Goal: Task Accomplishment & Management: Manage account settings

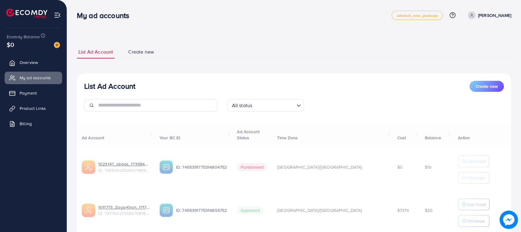
scroll to position [45, 0]
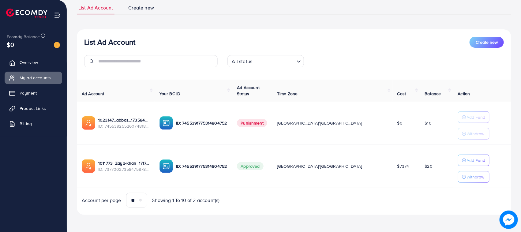
click at [60, 44] on div "Ecomdy Balance $0" at bounding box center [33, 41] width 57 height 26
click at [58, 44] on img at bounding box center [57, 45] width 6 height 6
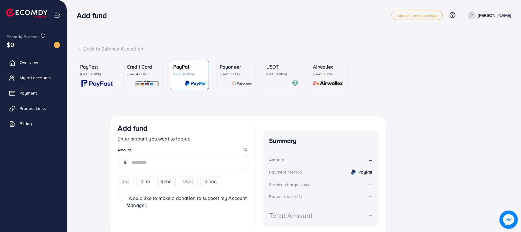
click at [138, 70] on p "Credit Card" at bounding box center [143, 66] width 32 height 7
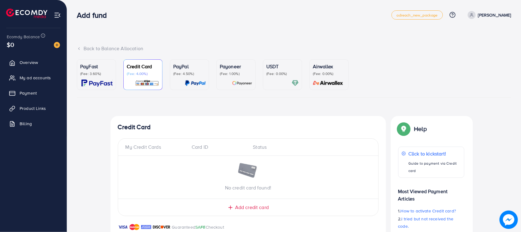
scroll to position [39, 0]
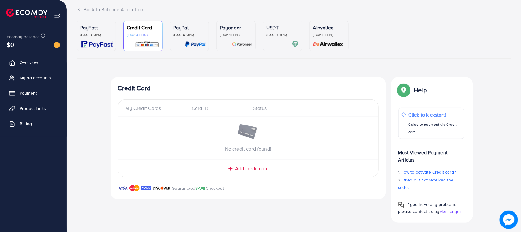
click at [149, 127] on div "No credit card found!" at bounding box center [248, 138] width 260 height 28
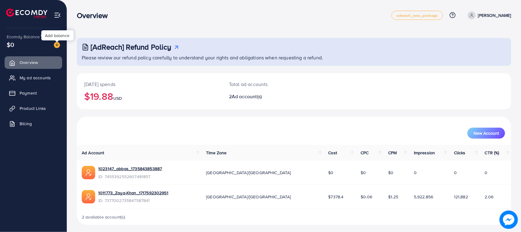
click at [57, 42] on img at bounding box center [57, 45] width 6 height 6
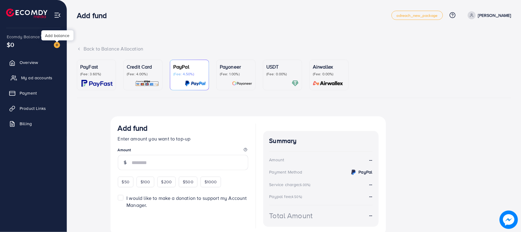
click at [44, 75] on span "My ad accounts" at bounding box center [36, 78] width 31 height 6
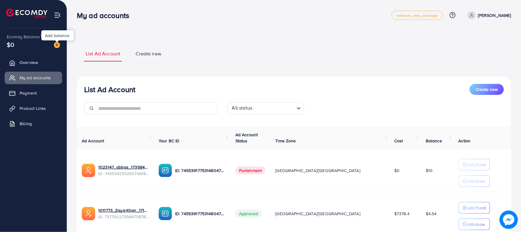
click at [55, 47] on img at bounding box center [57, 45] width 6 height 6
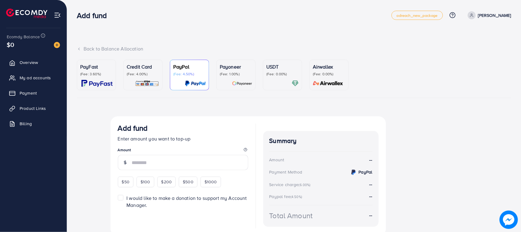
click at [138, 66] on p "Credit Card" at bounding box center [143, 66] width 32 height 7
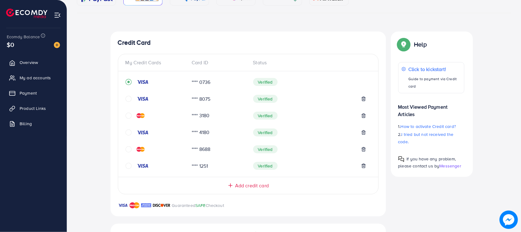
scroll to position [191, 0]
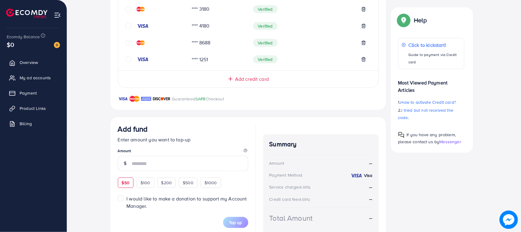
click at [131, 184] on div "$50" at bounding box center [126, 183] width 16 height 10
type input "**"
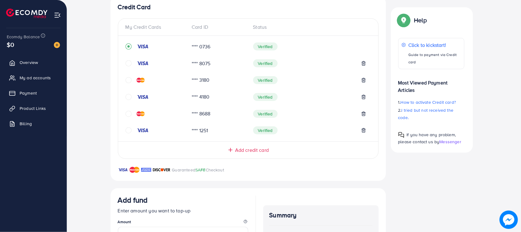
scroll to position [221, 0]
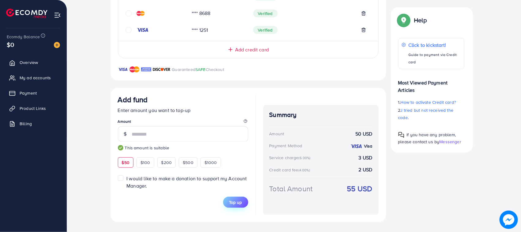
click at [241, 205] on span "Top up" at bounding box center [235, 202] width 13 height 6
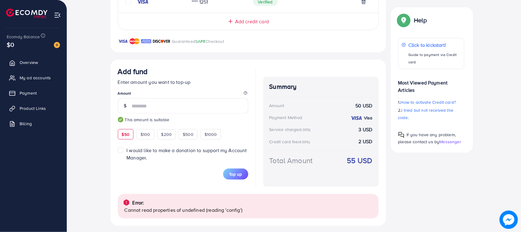
scroll to position [253, 0]
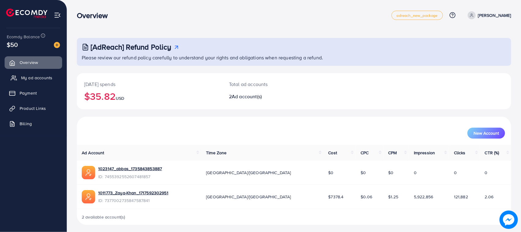
click at [41, 73] on link "My ad accounts" at bounding box center [34, 78] width 58 height 12
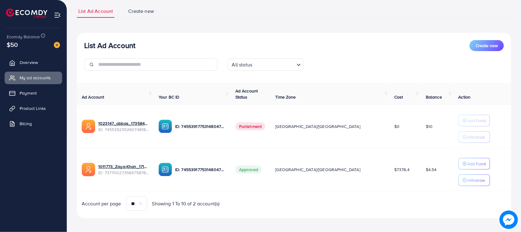
scroll to position [45, 0]
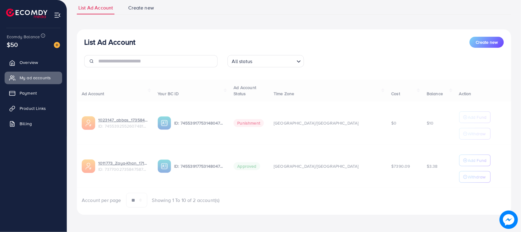
click at [479, 162] on div "Ad Account Your BC ID Ad Account Status Time Zone Cost Balance Action 1023147_a…" at bounding box center [294, 144] width 435 height 128
click at [460, 156] on button "Add Fund" at bounding box center [475, 161] width 32 height 12
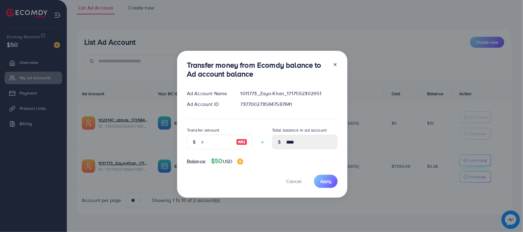
click at [465, 167] on div "Transfer money from Ecomdy balance to Ad account balance Ad Account Name 101177…" at bounding box center [261, 116] width 523 height 232
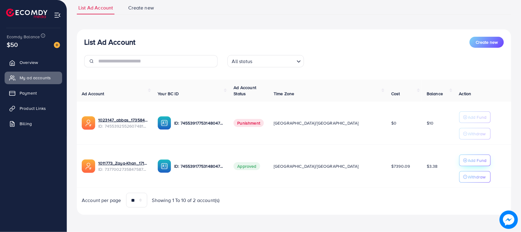
click at [468, 157] on p "Add Fund" at bounding box center [477, 160] width 19 height 7
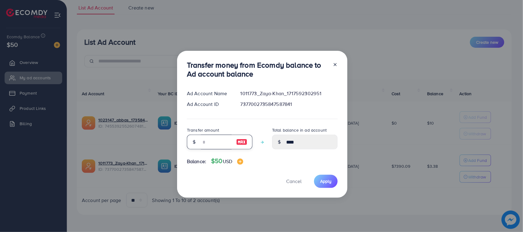
click at [220, 140] on input "number" at bounding box center [216, 142] width 31 height 15
type input "*"
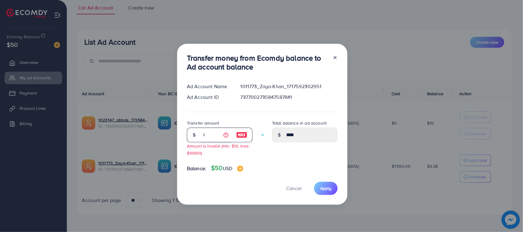
type input "****"
type input "**"
type input "*****"
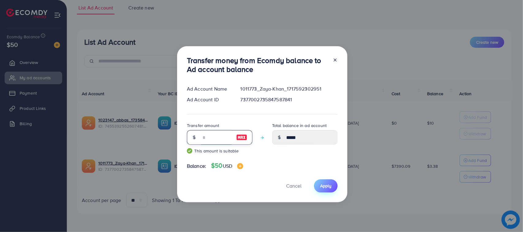
type input "**"
click at [325, 191] on button "Apply" at bounding box center [326, 185] width 24 height 13
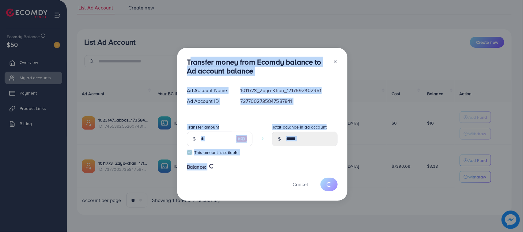
drag, startPoint x: 185, startPoint y: 55, endPoint x: 249, endPoint y: 200, distance: 158.1
click at [249, 200] on div "Transfer money from Ecomdy balance to Ad account balance Ad Account Name 101177…" at bounding box center [262, 124] width 170 height 153
click at [225, 184] on div "Cancel" at bounding box center [262, 184] width 151 height 13
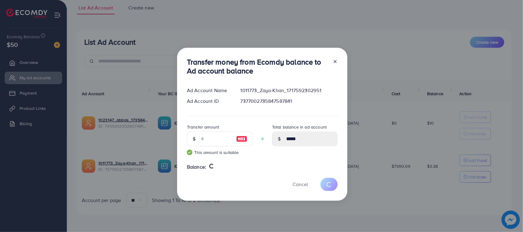
type input "****"
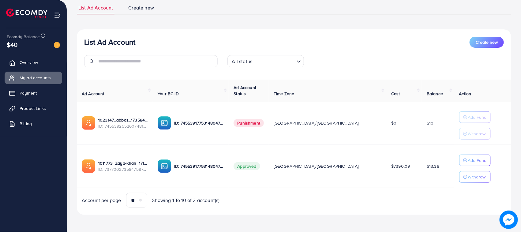
scroll to position [0, 0]
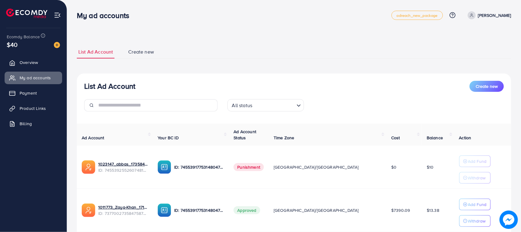
click at [496, 10] on div "My ad accounts adreach_new_package Help Center Contact Support Plans and Pricin…" at bounding box center [294, 15] width 435 height 17
click at [474, 17] on icon at bounding box center [472, 15] width 4 height 4
click at [460, 51] on icon at bounding box center [461, 50] width 5 height 5
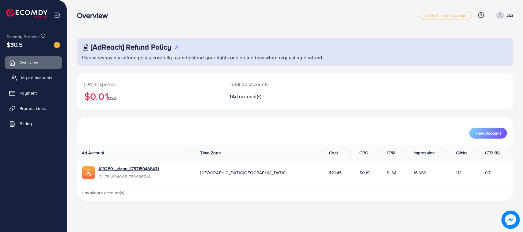
drag, startPoint x: 41, startPoint y: 78, endPoint x: 49, endPoint y: 77, distance: 8.6
click at [41, 78] on span "My ad accounts" at bounding box center [36, 78] width 31 height 6
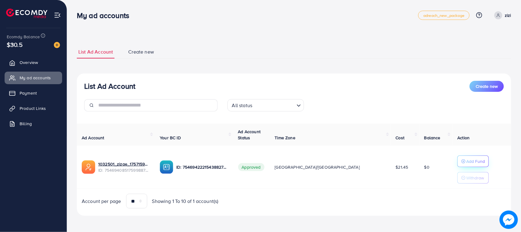
scroll to position [1, 0]
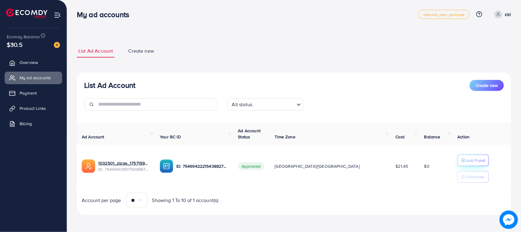
click at [463, 156] on button "Add Fund" at bounding box center [474, 161] width 32 height 12
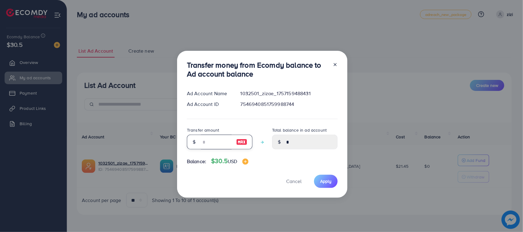
click at [212, 145] on input "number" at bounding box center [216, 142] width 31 height 15
type input "*"
type input "****"
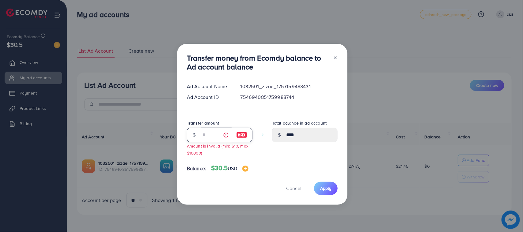
type input "**"
type input "*****"
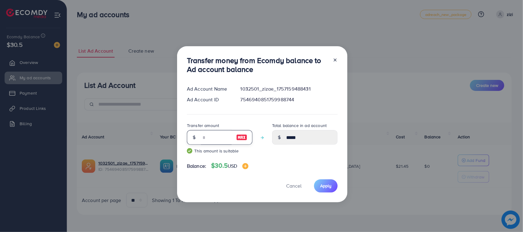
type input "**"
click at [339, 192] on div "Transfer money from Ecomdy balance to Ad account balance Ad Account Name 103250…" at bounding box center [262, 124] width 170 height 156
click at [329, 187] on span "Apply" at bounding box center [325, 186] width 11 height 6
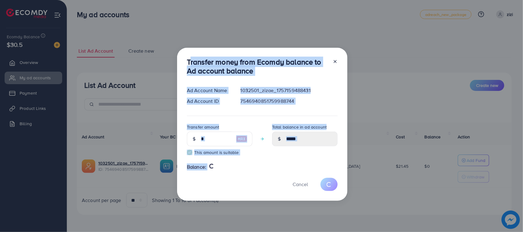
drag, startPoint x: 179, startPoint y: 56, endPoint x: 222, endPoint y: 198, distance: 148.2
click at [222, 198] on div "Transfer money from Ecomdy balance to Ad account balance Ad Account Name 103250…" at bounding box center [262, 124] width 170 height 153
click at [210, 176] on div "Transfer money from Ecomdy balance to Ad account balance Ad Account Name 103250…" at bounding box center [262, 124] width 170 height 153
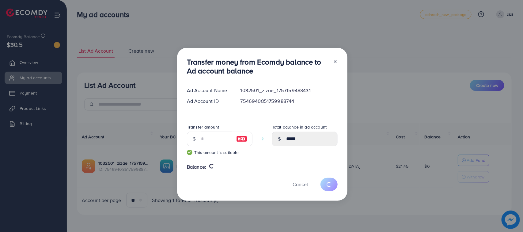
type input "*"
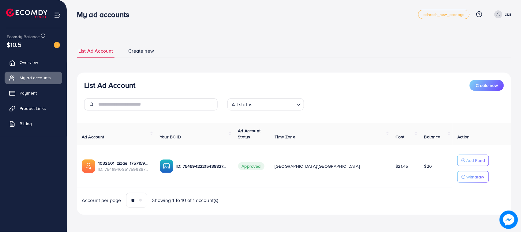
click at [499, 15] on icon at bounding box center [499, 14] width 4 height 4
click at [467, 53] on link "Log out" at bounding box center [482, 50] width 58 height 14
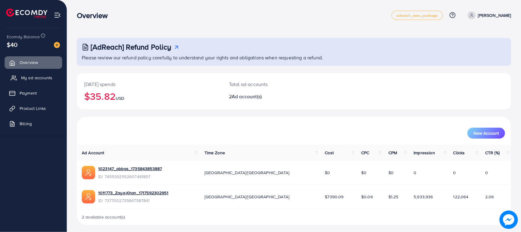
click at [48, 77] on span "My ad accounts" at bounding box center [36, 78] width 31 height 6
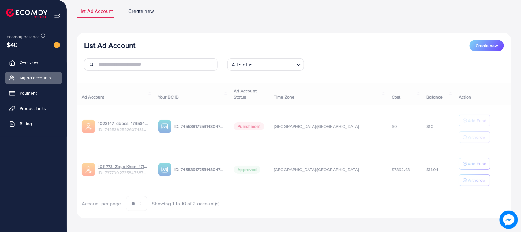
scroll to position [45, 0]
